Goal: Transaction & Acquisition: Purchase product/service

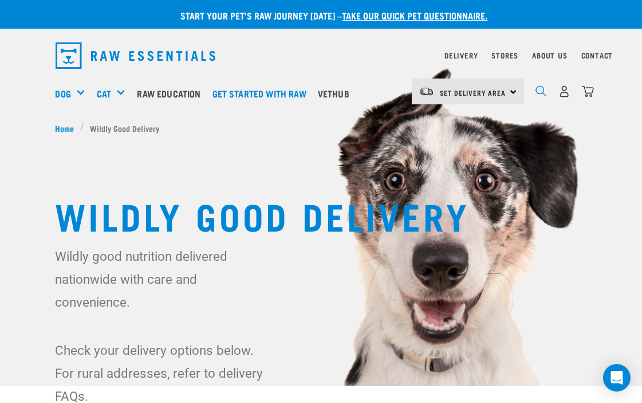
click at [543, 91] on img "dropdown navigation" at bounding box center [541, 90] width 11 height 11
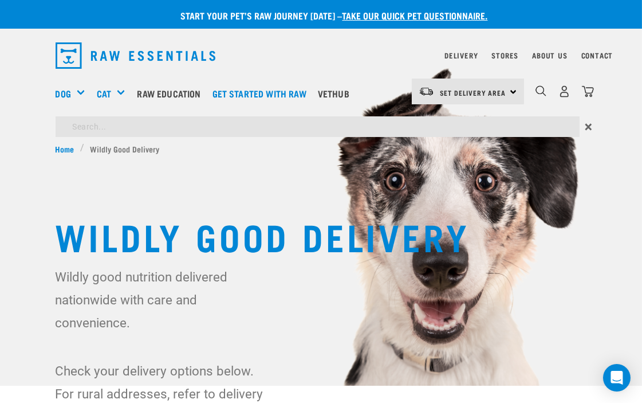
click at [79, 123] on input "search" at bounding box center [318, 126] width 524 height 21
type input "rabbit mince"
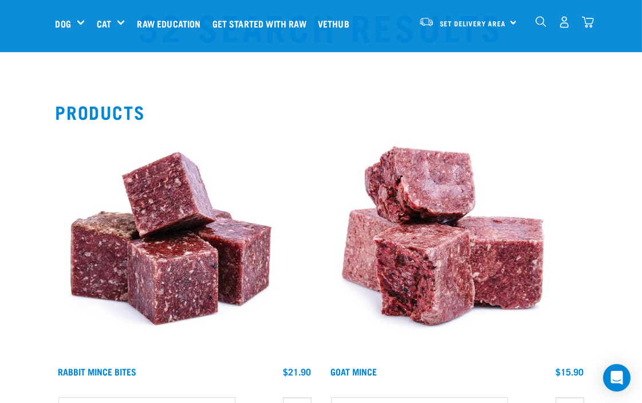
scroll to position [254, 0]
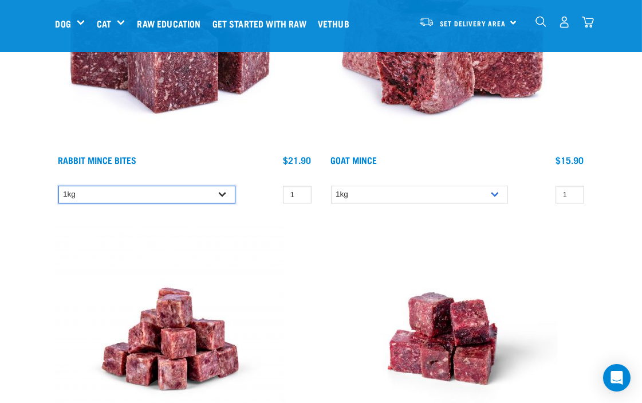
click at [167, 195] on select "1kg" at bounding box center [146, 195] width 177 height 18
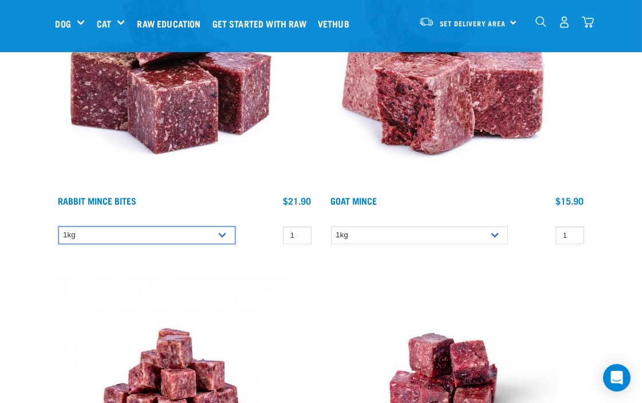
scroll to position [191, 0]
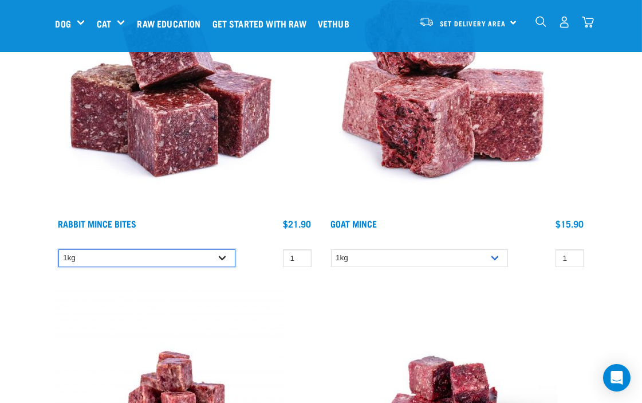
click at [146, 254] on select "1kg" at bounding box center [146, 258] width 177 height 18
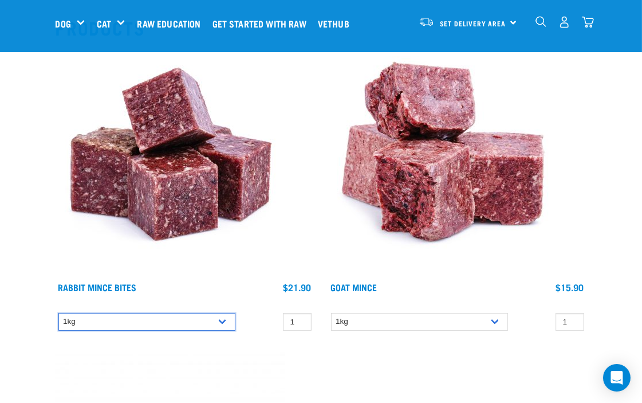
scroll to position [0, 0]
